Goal: Task Accomplishment & Management: Use online tool/utility

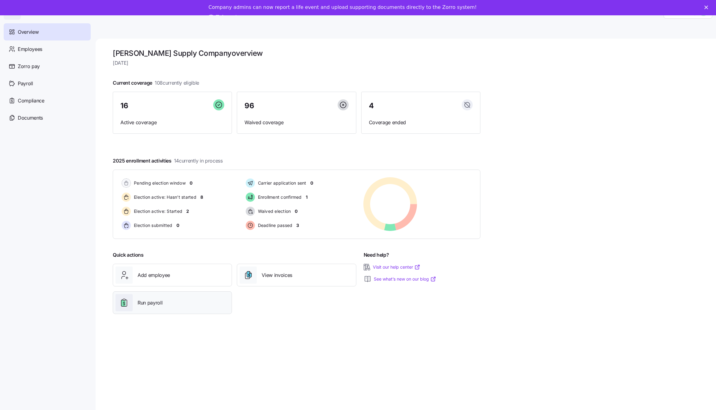
click at [140, 306] on div "Run payroll" at bounding box center [172, 302] width 114 height 17
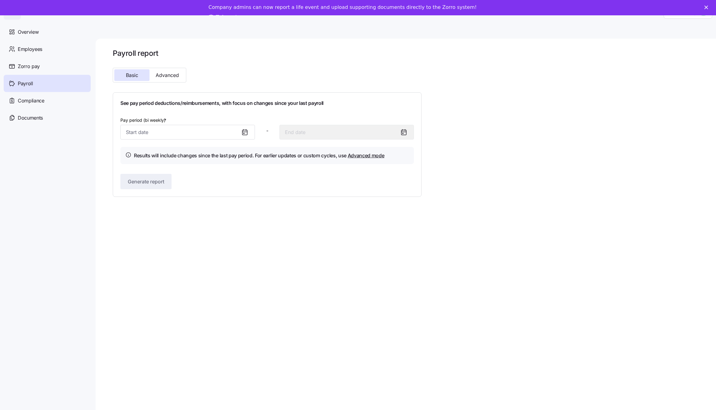
click at [243, 130] on icon at bounding box center [244, 131] width 7 height 7
click at [243, 132] on icon at bounding box center [244, 131] width 7 height 7
click at [229, 131] on input "Pay period (bi weekly) *" at bounding box center [187, 132] width 134 height 15
click at [209, 198] on button "9" at bounding box center [208, 197] width 15 height 15
type input "August 9, 2025"
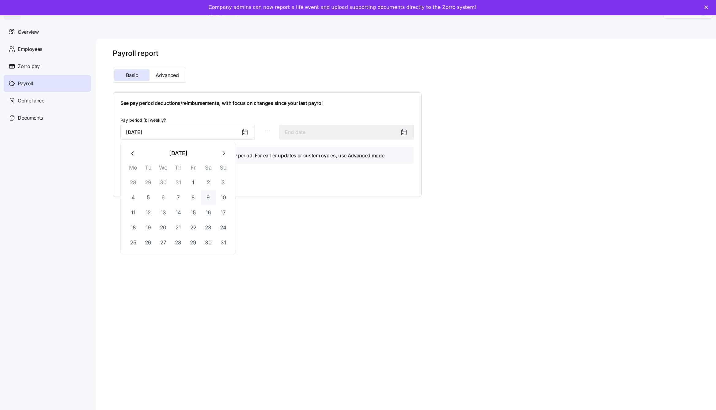
type input "August 22, 2025"
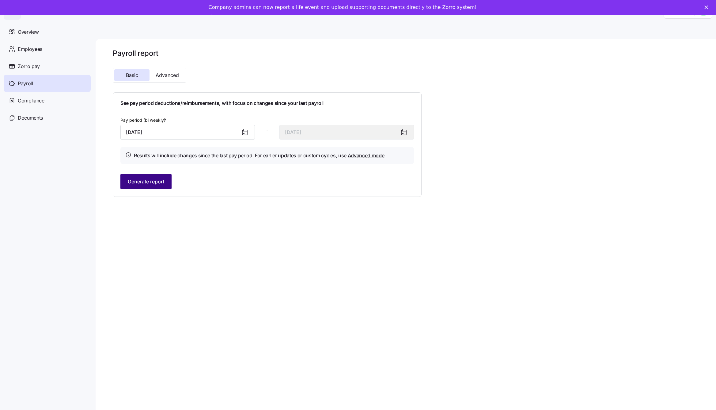
click at [146, 180] on span "Generate report" at bounding box center [146, 181] width 36 height 7
